Goal: Task Accomplishment & Management: Manage account settings

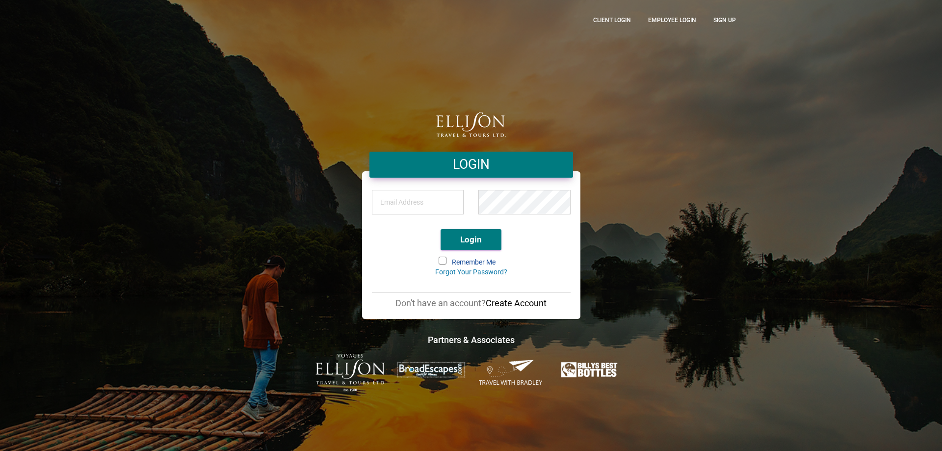
type input "[EMAIL_ADDRESS][DOMAIN_NAME]"
click at [473, 245] on button "Login" at bounding box center [470, 239] width 61 height 21
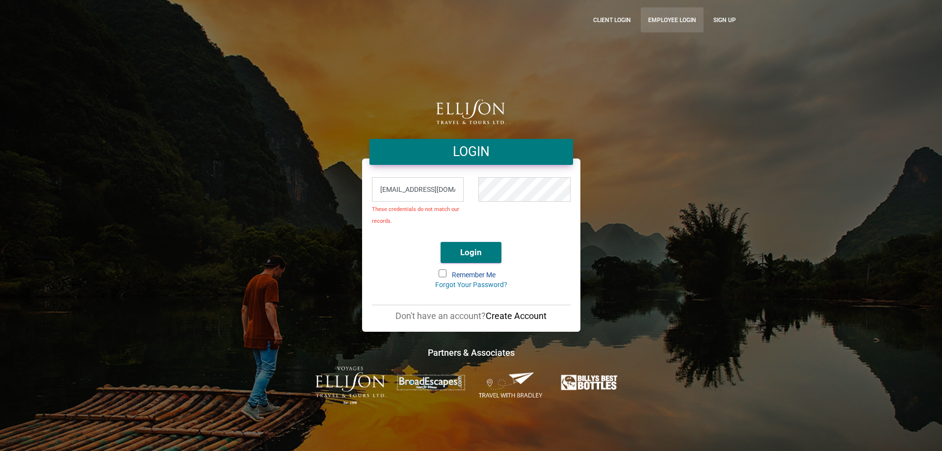
click at [692, 21] on link "Employee Login" at bounding box center [672, 19] width 63 height 25
